Goal: Find specific fact: Find specific fact

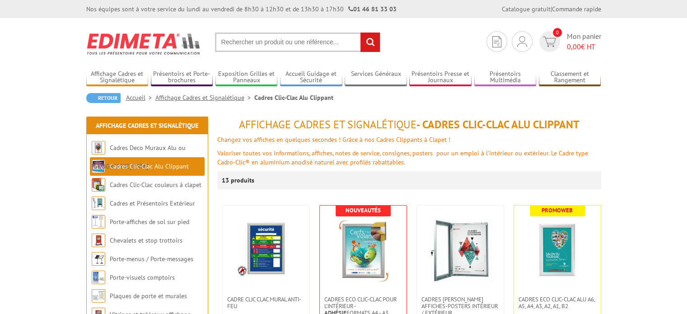
click at [262, 39] on input "text" at bounding box center [297, 42] width 165 height 19
type input "216712N"
click at [370, 44] on input "rechercher" at bounding box center [369, 42] width 19 height 19
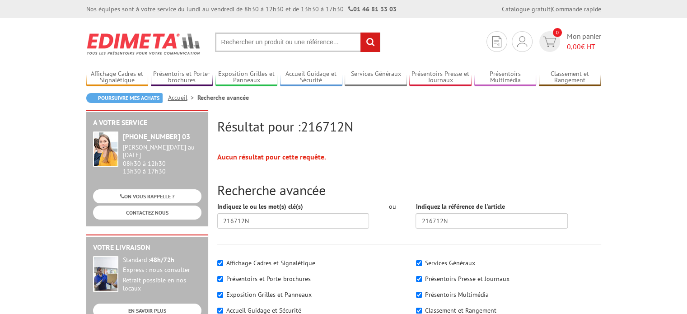
click at [340, 40] on input "text" at bounding box center [297, 42] width 165 height 19
type input "216702N"
click at [366, 42] on input "rechercher" at bounding box center [369, 42] width 19 height 19
